Goal: Task Accomplishment & Management: Complete application form

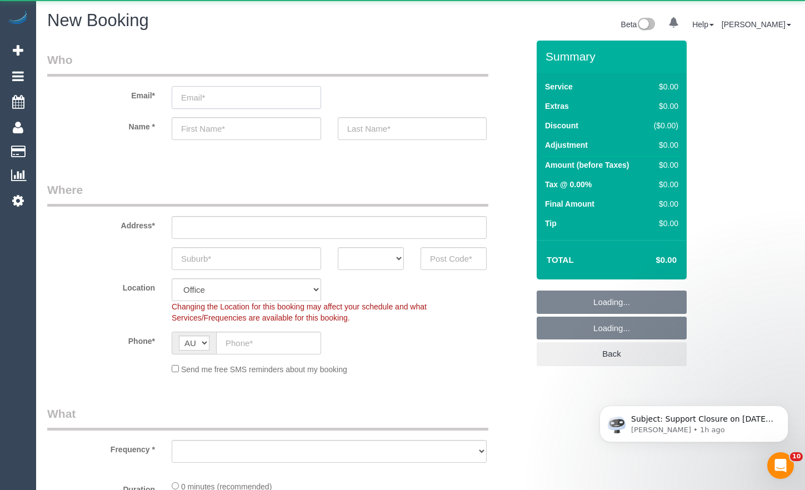
drag, startPoint x: 208, startPoint y: 101, endPoint x: 213, endPoint y: 97, distance: 6.3
click at [208, 101] on input "email" at bounding box center [246, 97] width 149 height 23
paste input "[PERSON_NAME][EMAIL_ADDRESS][DOMAIN_NAME]"
type input "[PERSON_NAME][EMAIL_ADDRESS][DOMAIN_NAME]"
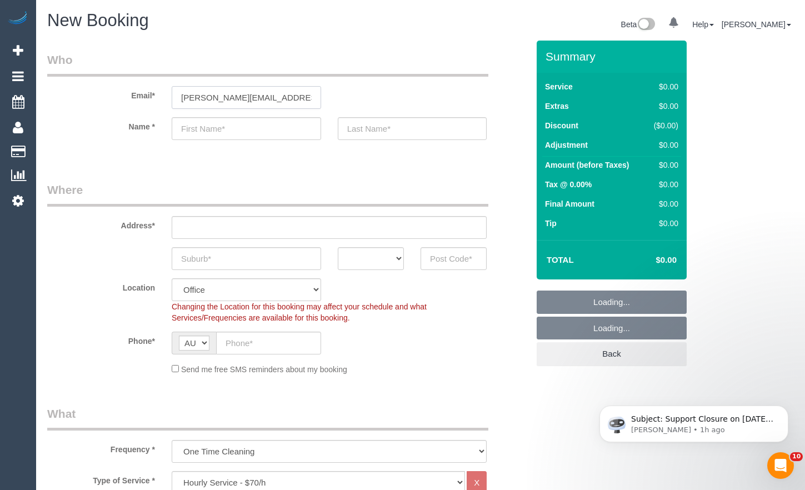
select select "object:3585"
type input "[PERSON_NAME][EMAIL_ADDRESS][DOMAIN_NAME]"
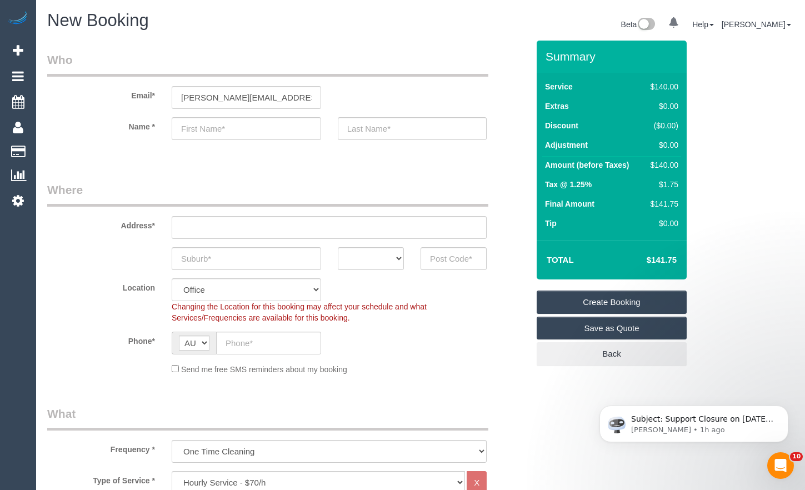
click at [230, 124] on input "text" at bounding box center [246, 128] width 149 height 23
paste input "[PERSON_NAME]"
type input "[PERSON_NAME]"
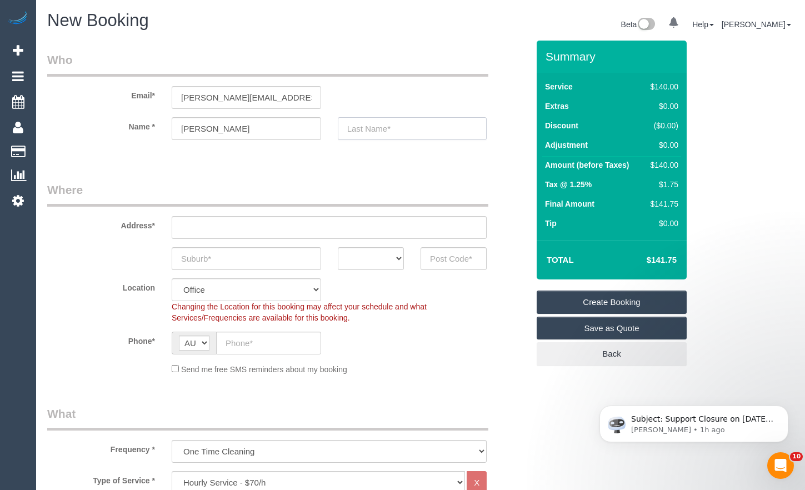
click at [398, 132] on input "text" at bounding box center [412, 128] width 149 height 23
paste input "Lay"
type input "Lay"
click at [265, 265] on input "text" at bounding box center [246, 258] width 149 height 23
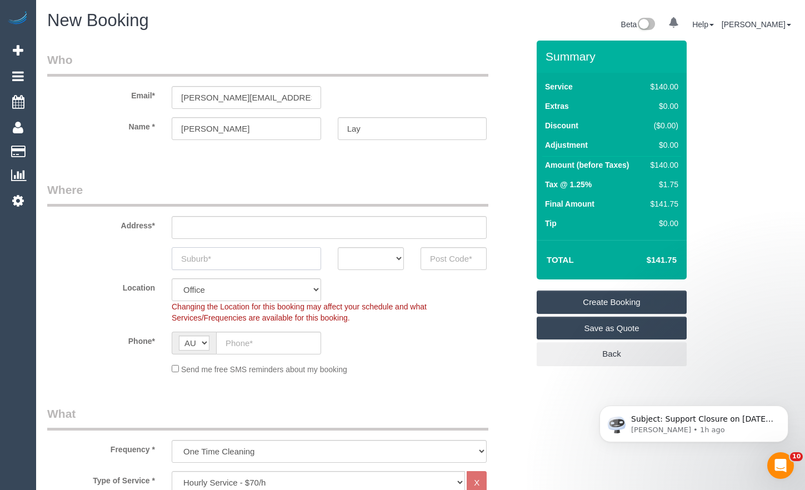
paste input "Laverton"
type input "Laverton"
click at [276, 225] on input "text" at bounding box center [329, 227] width 315 height 23
click at [275, 225] on input "text" at bounding box center [329, 227] width 315 height 23
type input "2B [PERSON_NAME] Crescent"
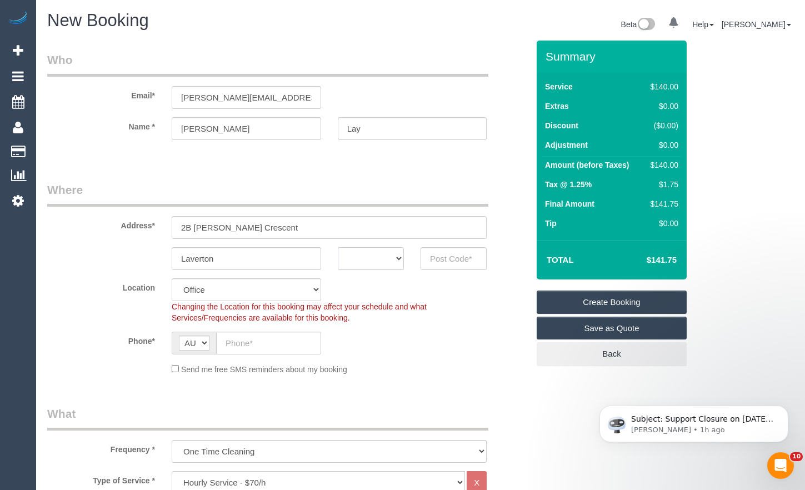
drag, startPoint x: 363, startPoint y: 263, endPoint x: 362, endPoint y: 269, distance: 6.1
click at [363, 263] on select "ACT NSW NT QLD SA TAS VIC WA" at bounding box center [371, 258] width 66 height 23
select select "VIC"
click at [338, 247] on select "ACT NSW NT QLD SA TAS VIC WA" at bounding box center [371, 258] width 66 height 23
drag, startPoint x: 283, startPoint y: 227, endPoint x: 167, endPoint y: 226, distance: 116.1
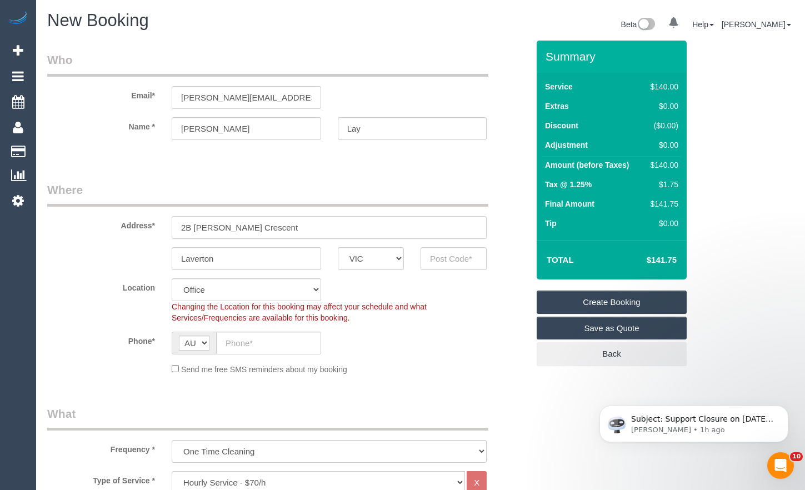
click at [167, 226] on div "2B [PERSON_NAME] Crescent" at bounding box center [329, 227] width 332 height 23
drag, startPoint x: 456, startPoint y: 263, endPoint x: 464, endPoint y: 259, distance: 8.0
click at [458, 262] on input "text" at bounding box center [453, 258] width 66 height 23
type input "3028"
click at [279, 345] on input "text" at bounding box center [268, 343] width 105 height 23
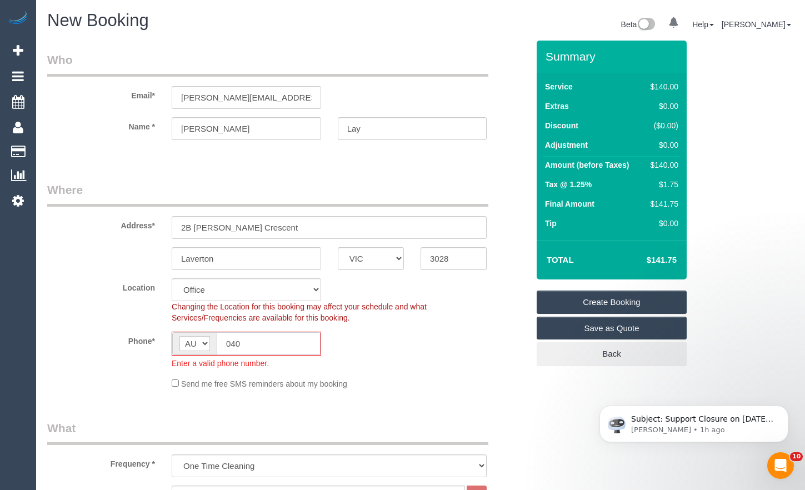
type input "0405"
select select "65"
type input "0405 172"
select select "object:4828"
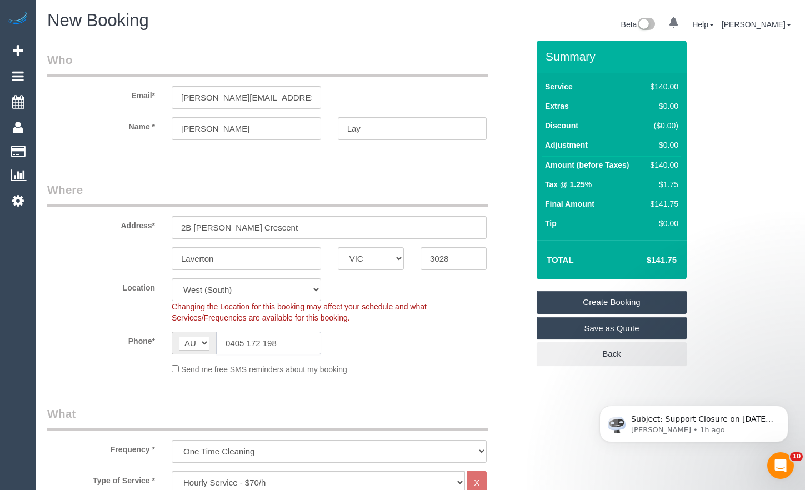
scroll to position [222, 0]
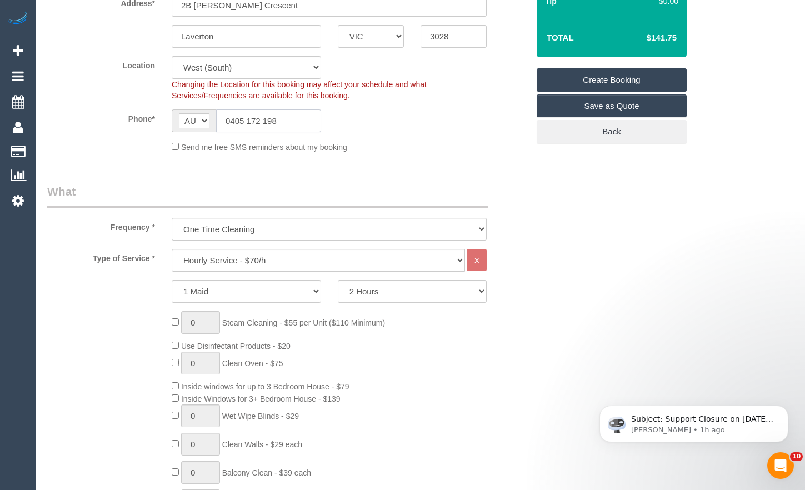
type input "0405 172 198"
click at [292, 253] on select "Hourly Service - $70/h Hourly Service - $65/h Hourly Service - $60/h Hourly Ser…" at bounding box center [318, 260] width 293 height 23
select select "212"
click at [172, 249] on select "Hourly Service - $70/h Hourly Service - $65/h Hourly Service - $60/h Hourly Ser…" at bounding box center [318, 260] width 293 height 23
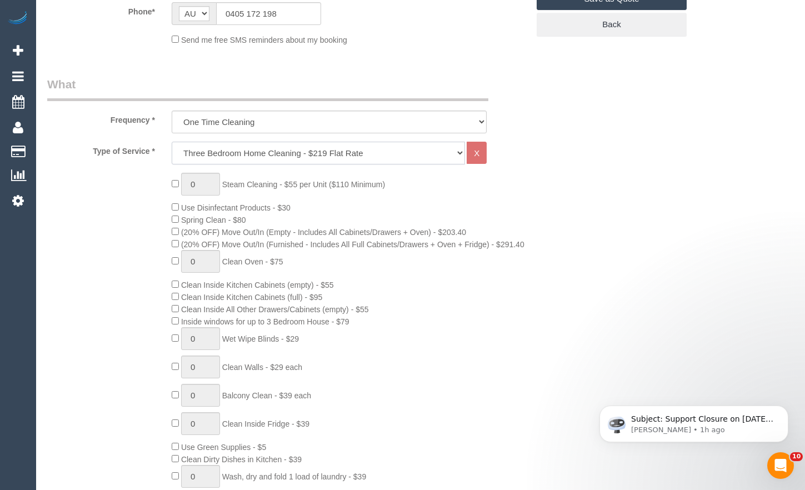
scroll to position [333, 0]
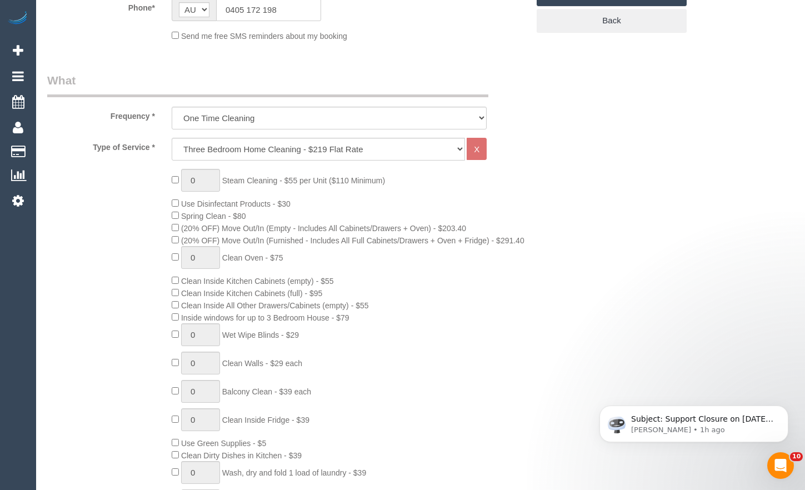
click at [176, 232] on span "(20% OFF) Move Out/In (Empty - Includes All Cabinets/Drawers + Oven) - $203.40" at bounding box center [319, 228] width 294 height 9
click at [175, 232] on span "(20% OFF) Move Out/In (Empty - Includes All Cabinets/Drawers + Oven) - $203.40" at bounding box center [319, 228] width 294 height 9
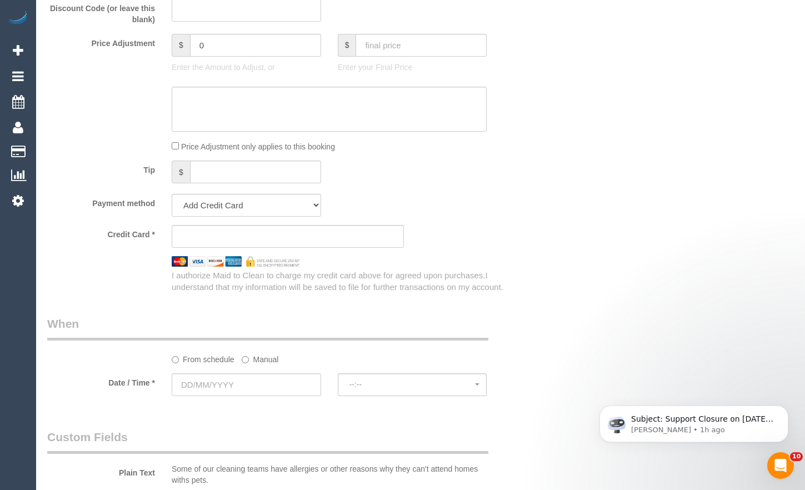
scroll to position [983, 0]
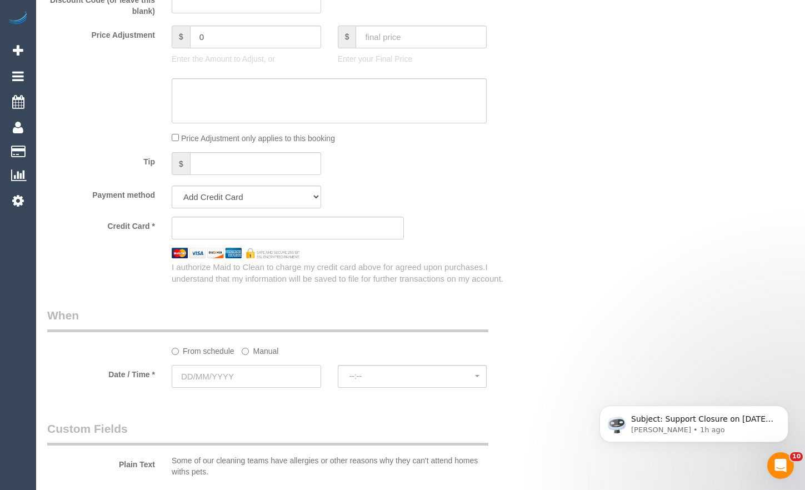
click at [282, 379] on input "text" at bounding box center [246, 376] width 149 height 23
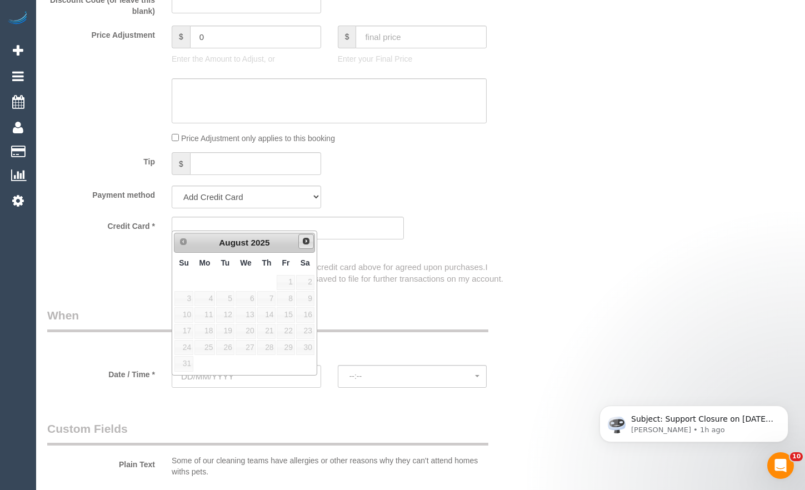
click at [303, 242] on span "Next" at bounding box center [306, 241] width 9 height 9
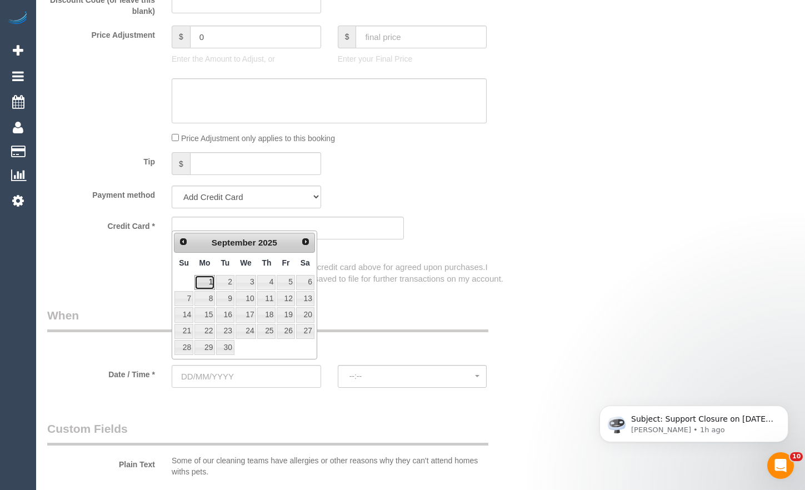
click at [207, 275] on link "1" at bounding box center [204, 282] width 21 height 15
type input "[DATE]"
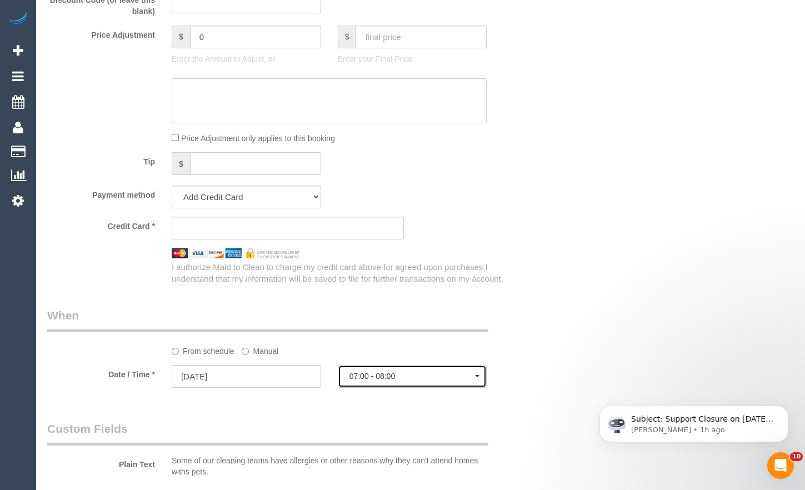
click at [383, 375] on button "07:00 - 08:00" at bounding box center [412, 376] width 149 height 23
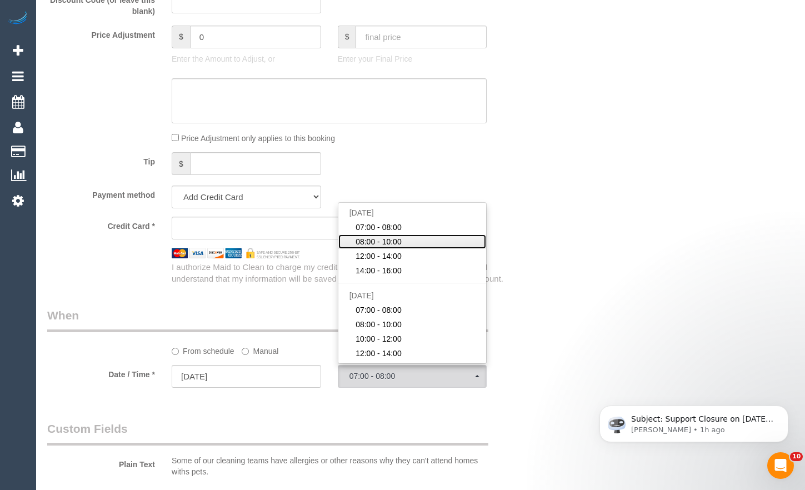
click at [421, 249] on link "08:00 - 10:00" at bounding box center [412, 241] width 148 height 14
select select "spot2"
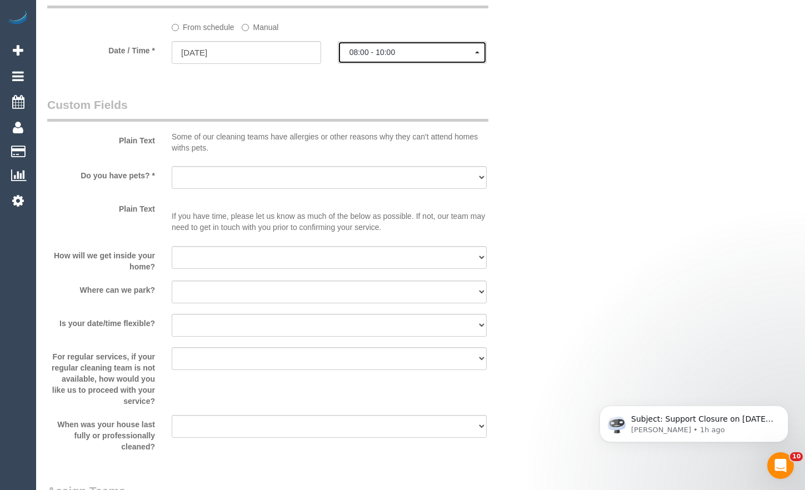
scroll to position [1317, 0]
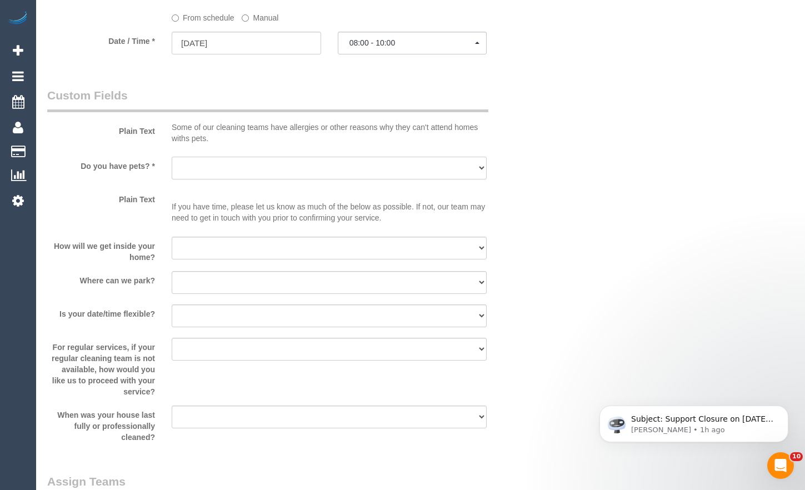
click at [302, 179] on select "Yes - Cats Yes - Dogs No pets Yes - Dogs and Cats Yes - Other" at bounding box center [329, 168] width 315 height 23
select select "number:28"
click at [172, 168] on select "Yes - Cats Yes - Dogs No pets Yes - Dogs and Cats Yes - Other" at bounding box center [329, 168] width 315 height 23
drag, startPoint x: 247, startPoint y: 272, endPoint x: 243, endPoint y: 266, distance: 6.8
click at [245, 262] on div at bounding box center [329, 260] width 315 height 2
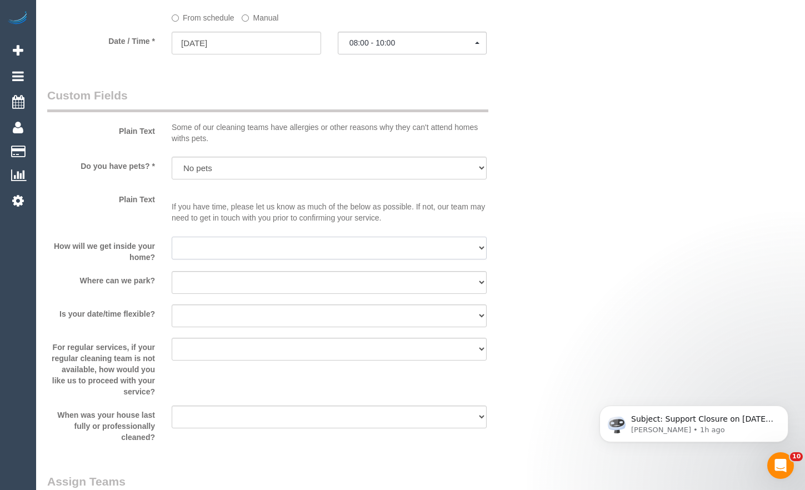
click at [243, 259] on select "I will be home Key will be left (please provide details below) Lock box/Access …" at bounding box center [329, 248] width 315 height 23
select select "number:14"
click at [172, 247] on select "I will be home Key will be left (please provide details below) Lock box/Access …" at bounding box center [329, 248] width 315 height 23
click at [261, 294] on select "I will provide parking on-site Free street parking Paid street parking (cost wi…" at bounding box center [329, 282] width 315 height 23
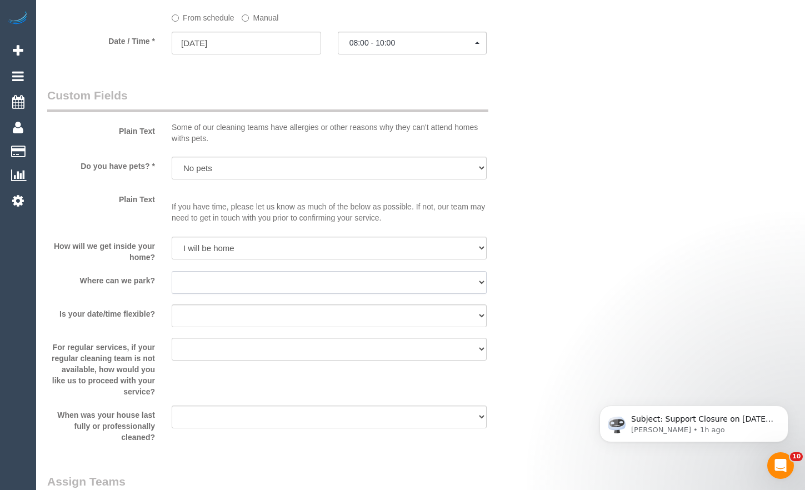
drag, startPoint x: 247, startPoint y: 292, endPoint x: 270, endPoint y: 303, distance: 26.1
click at [247, 292] on select "I will provide parking on-site Free street parking Paid street parking (cost wi…" at bounding box center [329, 282] width 315 height 23
select select "number:19"
click at [172, 282] on select "I will provide parking on-site Free street parking Paid street parking (cost wi…" at bounding box center [329, 282] width 315 height 23
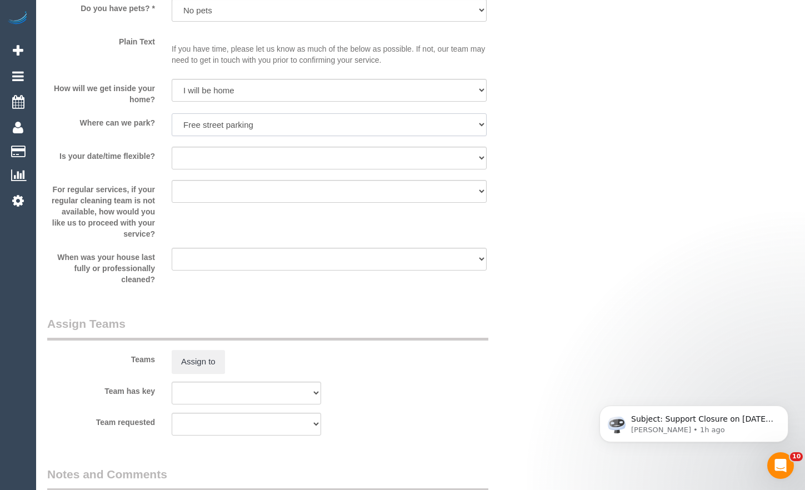
scroll to position [1483, 0]
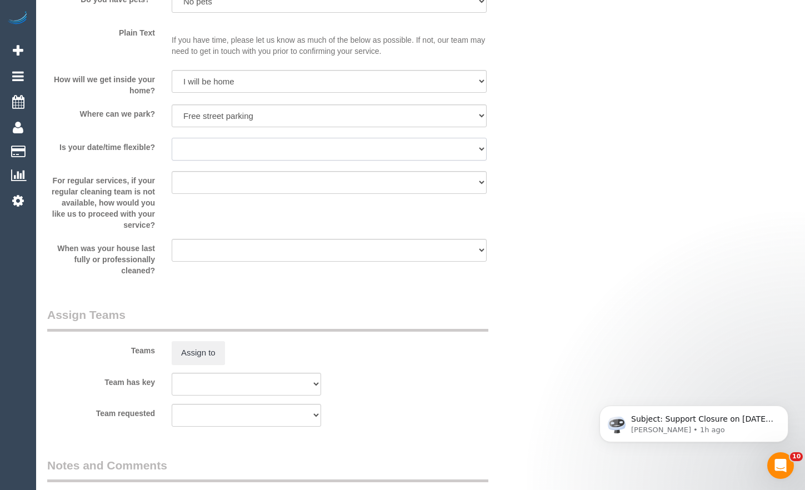
click at [285, 160] on select "Yes - date and time Yes - date but not time Yes - time but not date No - No fle…" at bounding box center [329, 149] width 315 height 23
select select "number:24"
click at [172, 148] on select "Yes - date and time Yes - date but not time Yes - time but not date No - No fle…" at bounding box center [329, 149] width 315 height 23
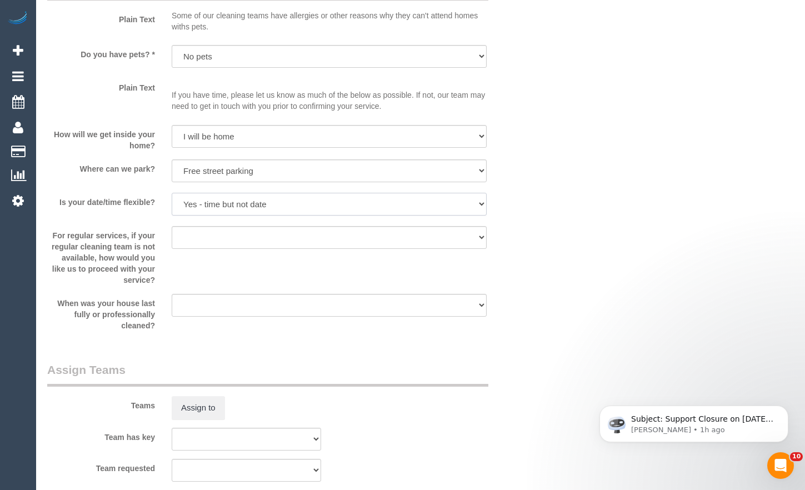
scroll to position [1428, 0]
click at [282, 183] on select "I will provide parking on-site Free street parking Paid street parking (cost wi…" at bounding box center [329, 171] width 315 height 23
select select "number:18"
click at [172, 170] on select "I will provide parking on-site Free street parking Paid street parking (cost wi…" at bounding box center [329, 171] width 315 height 23
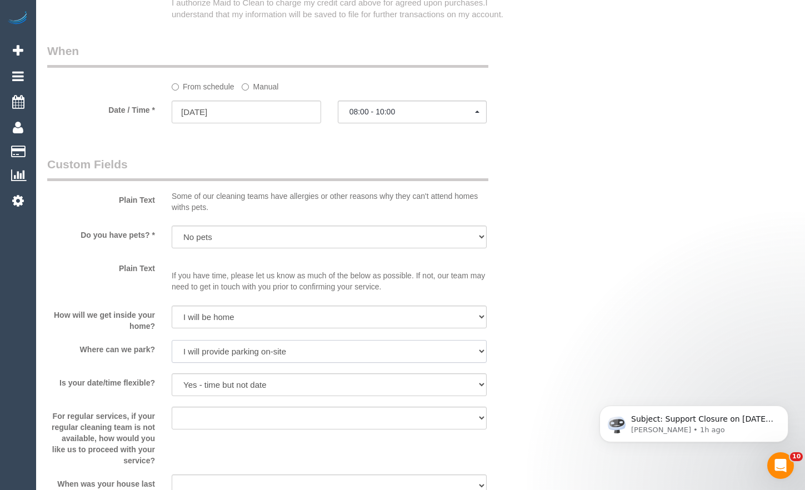
scroll to position [1150, 0]
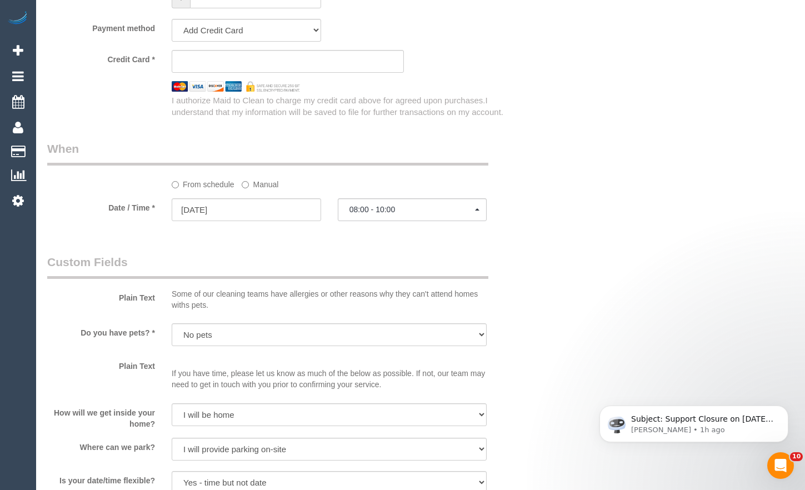
click at [287, 73] on sui-stripe-card at bounding box center [288, 61] width 232 height 23
click at [386, 73] on sui-stripe-card at bounding box center [288, 61] width 232 height 23
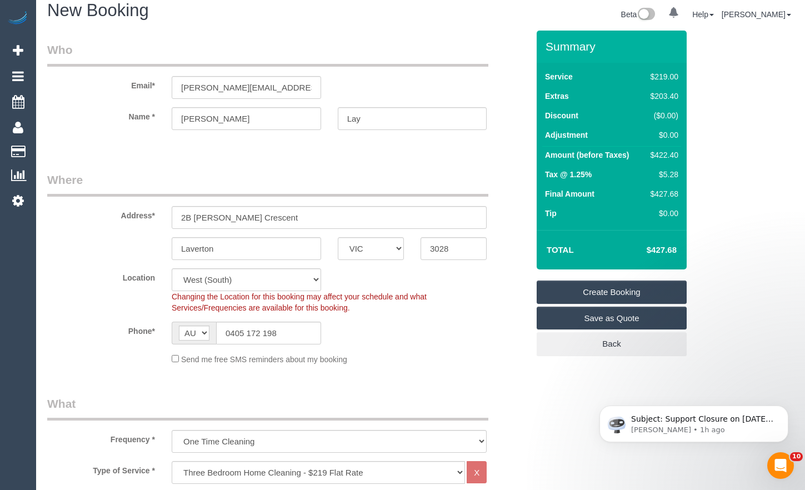
scroll to position [0, 0]
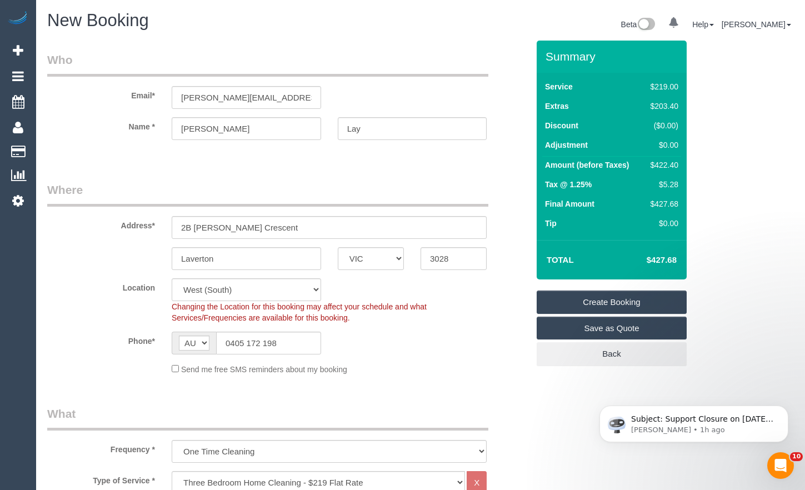
drag, startPoint x: 600, startPoint y: 299, endPoint x: 289, endPoint y: 159, distance: 341.0
click at [600, 299] on link "Create Booking" at bounding box center [611, 301] width 150 height 23
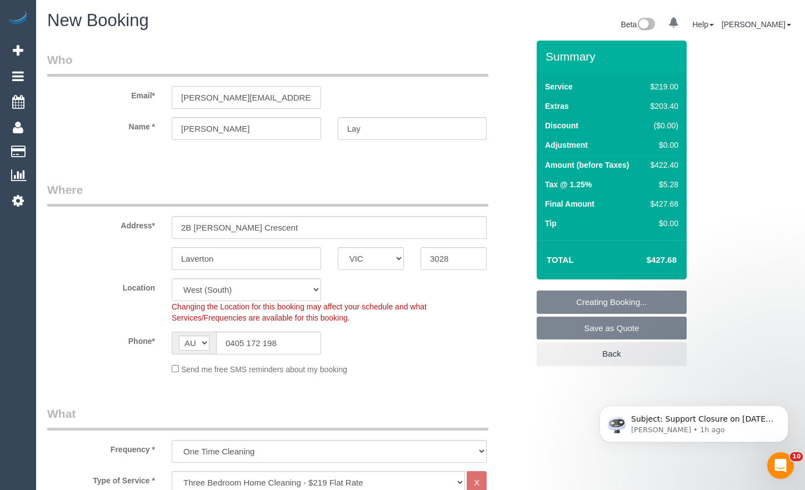
drag, startPoint x: 283, startPoint y: 92, endPoint x: 110, endPoint y: 94, distance: 173.3
click at [72, 89] on div "Email* pieterlay@hotmail.com" at bounding box center [288, 80] width 498 height 57
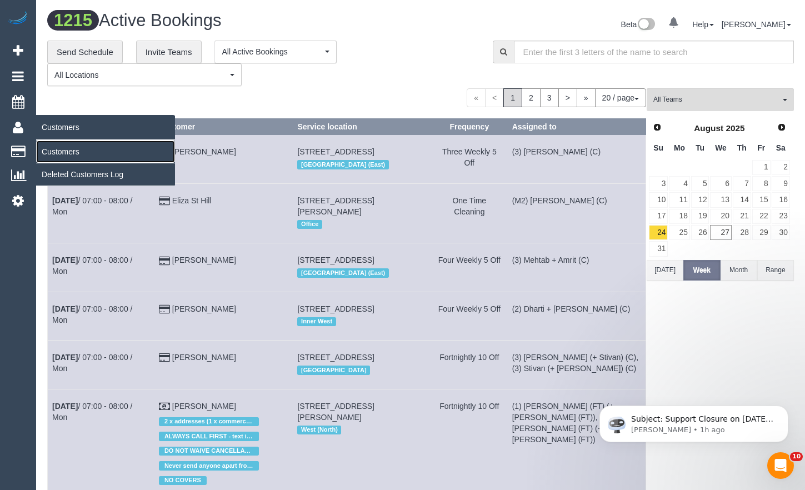
click at [70, 146] on link "Customers" at bounding box center [105, 151] width 139 height 22
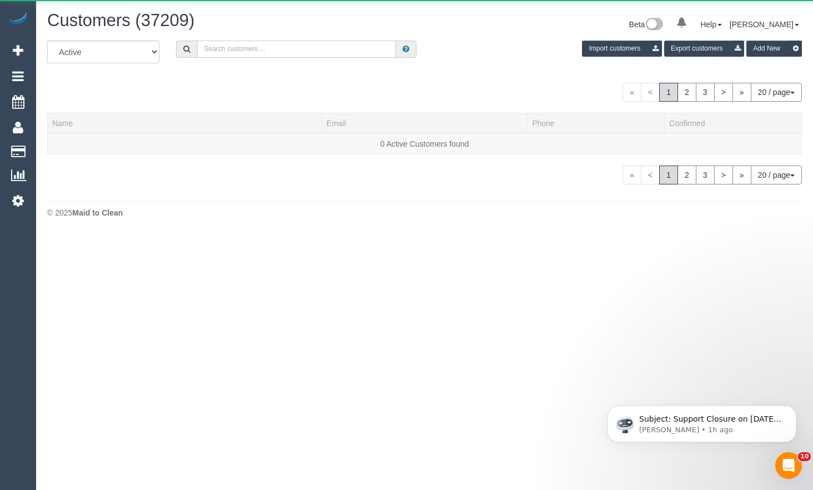
click at [257, 53] on input "text" at bounding box center [296, 49] width 199 height 17
paste input "[PERSON_NAME][EMAIL_ADDRESS][DOMAIN_NAME]"
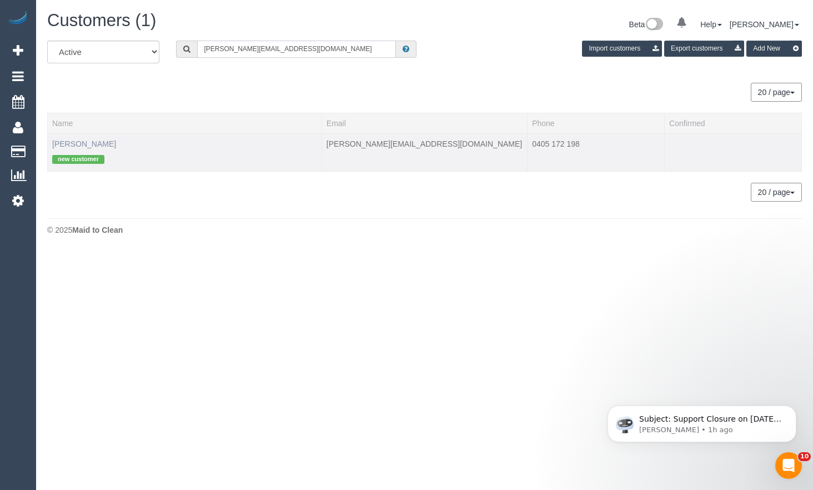
type input "[PERSON_NAME][EMAIL_ADDRESS][DOMAIN_NAME]"
click at [58, 143] on link "Pieter Lay" at bounding box center [84, 143] width 64 height 9
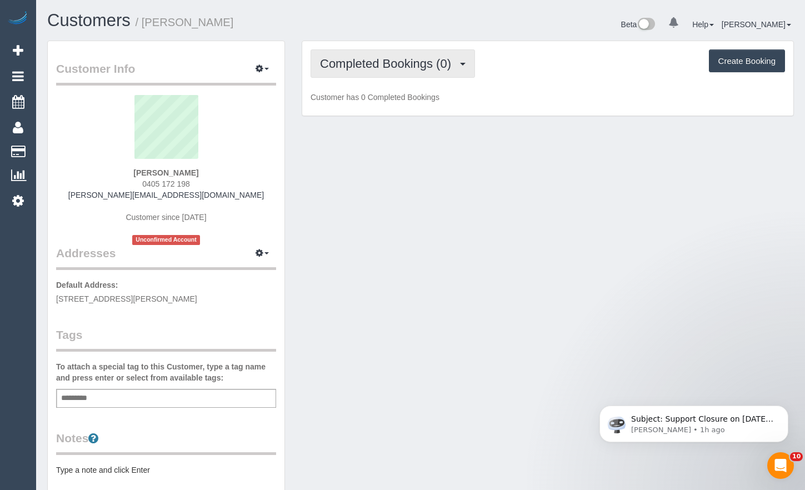
click at [360, 64] on span "Completed Bookings (0)" at bounding box center [388, 64] width 137 height 14
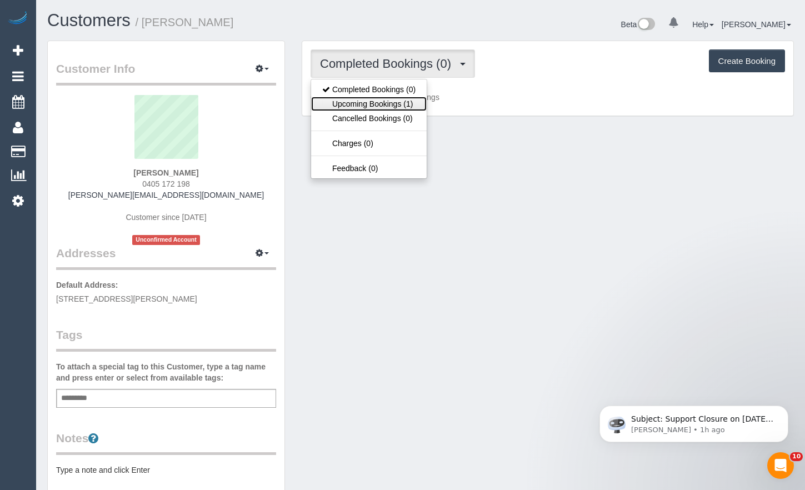
click at [359, 103] on link "Upcoming Bookings (1)" at bounding box center [369, 104] width 116 height 14
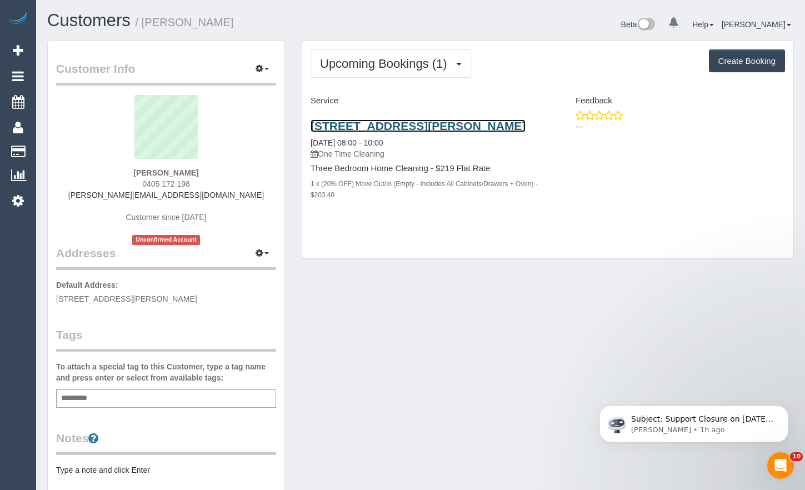
click at [417, 121] on link "2b Kaye Crescent, Laverton, VIC 3028" at bounding box center [417, 125] width 215 height 13
drag, startPoint x: 319, startPoint y: 473, endPoint x: 310, endPoint y: 444, distance: 30.2
click at [319, 473] on div "Customer Info Edit Contact Info Send Message Email Preferences Special Sales Ta…" at bounding box center [420, 413] width 763 height 744
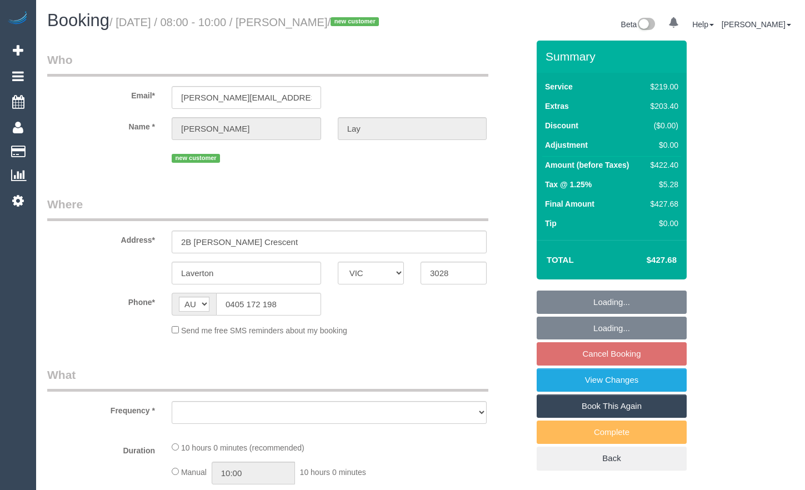
select select "VIC"
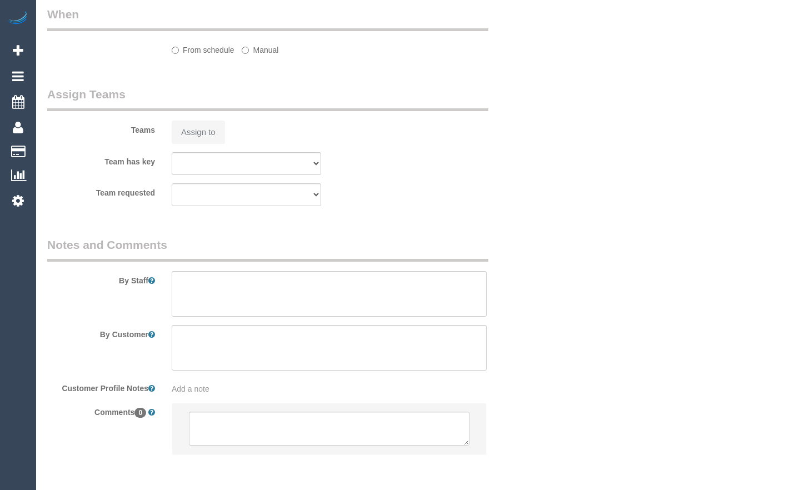
select select "string:stripe-pm_1S0WkY2GScqysDRV8vQYO4Aa"
select select "number:28"
select select "number:14"
select select "number:18"
select select "number:24"
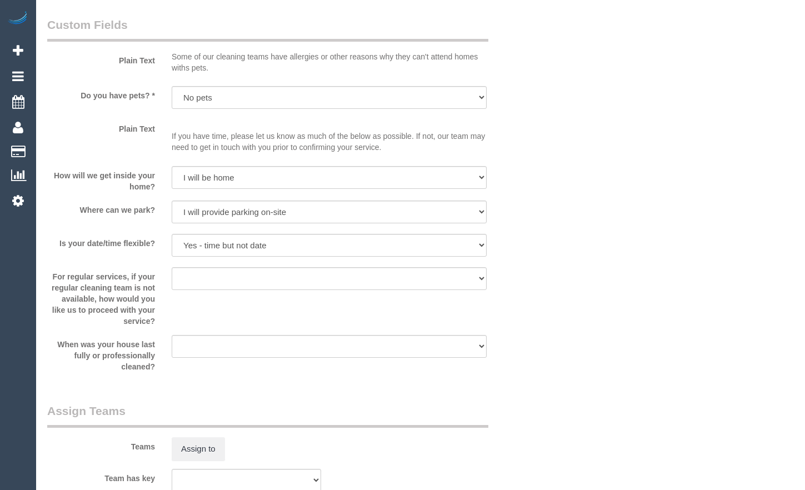
select select "object:1241"
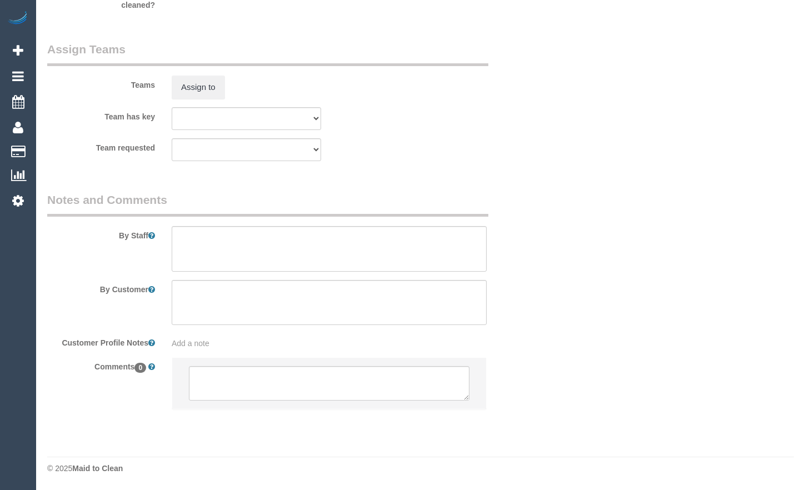
select select "spot2"
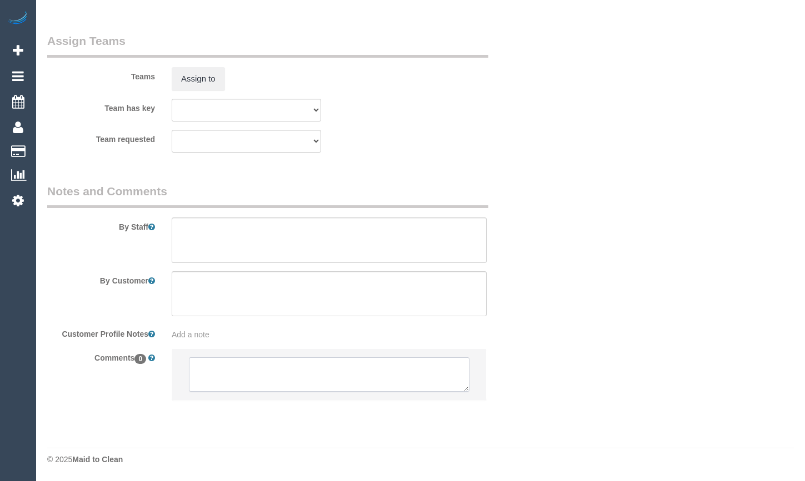
scroll to position [1731, 0]
click at [292, 379] on textarea at bounding box center [329, 375] width 280 height 34
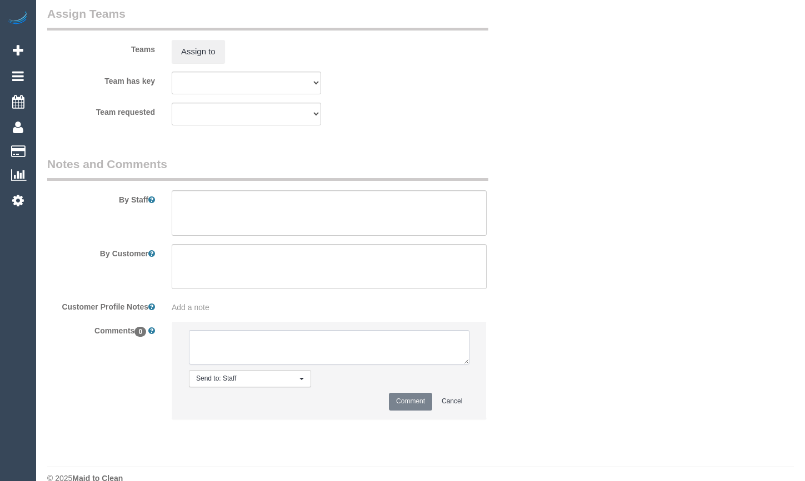
paste textarea "Flexibility dates: Flexibility times: Notes: Knows we need to review Contact vi…"
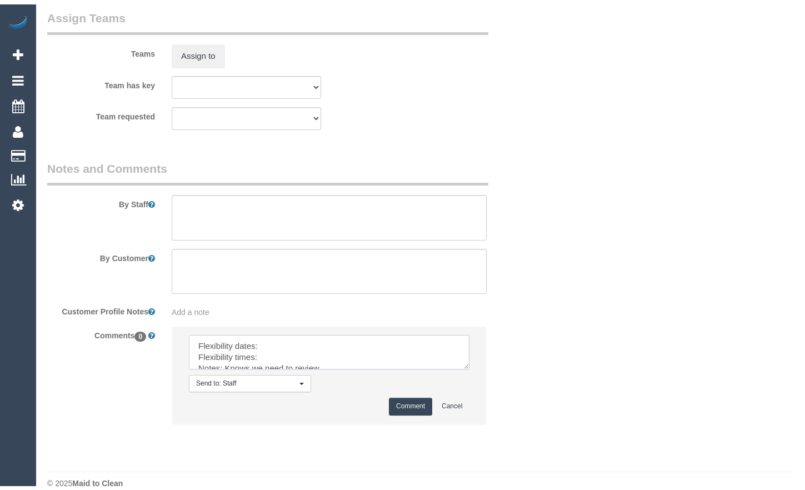
scroll to position [0, 0]
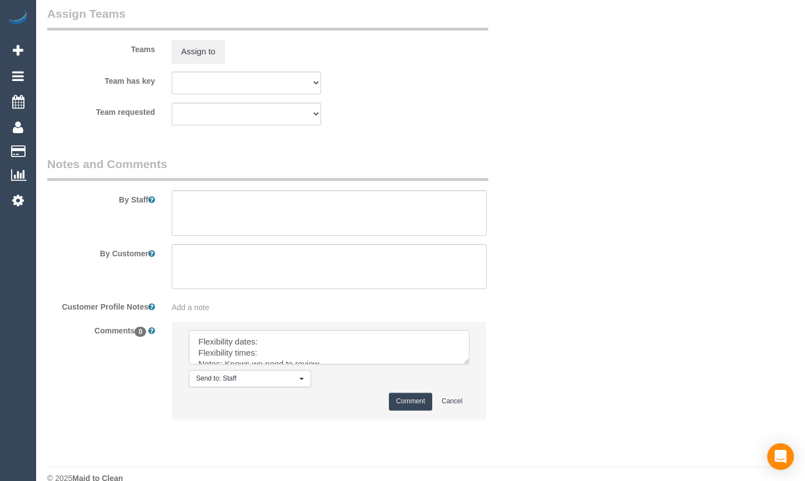
click at [317, 365] on textarea at bounding box center [329, 347] width 280 height 34
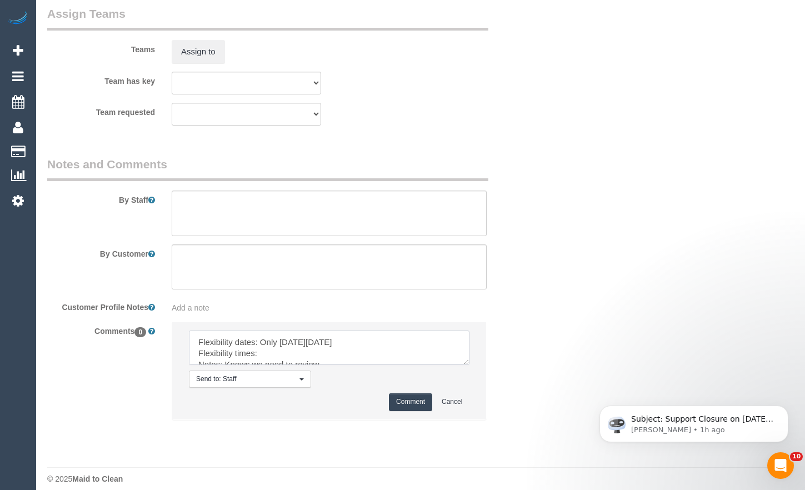
click at [289, 365] on textarea at bounding box center [329, 347] width 280 height 34
type textarea "Flexibility dates: Only [DATE][DATE] Flexibility times:Anytime Notes: Knows we …"
click at [414, 410] on button "Comment" at bounding box center [410, 401] width 43 height 17
